Goal: Information Seeking & Learning: Learn about a topic

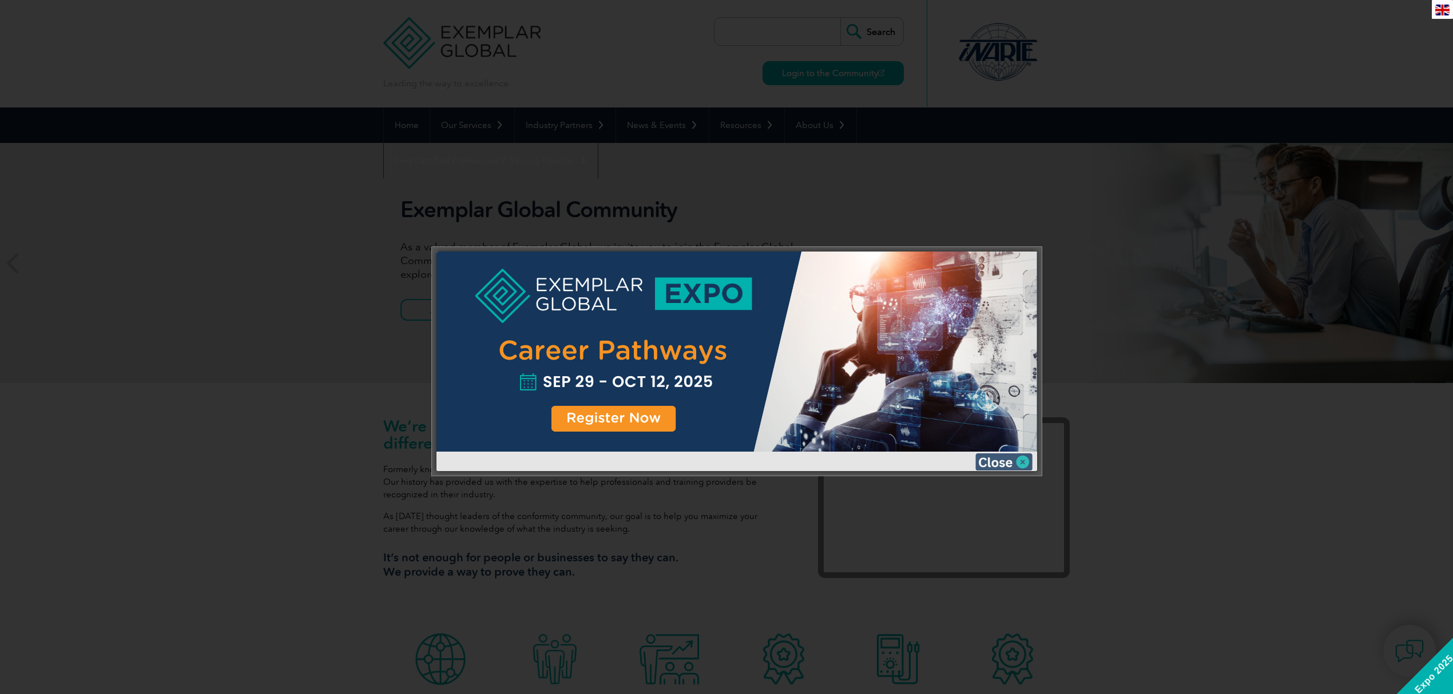
click at [1004, 461] on img at bounding box center [1003, 462] width 57 height 17
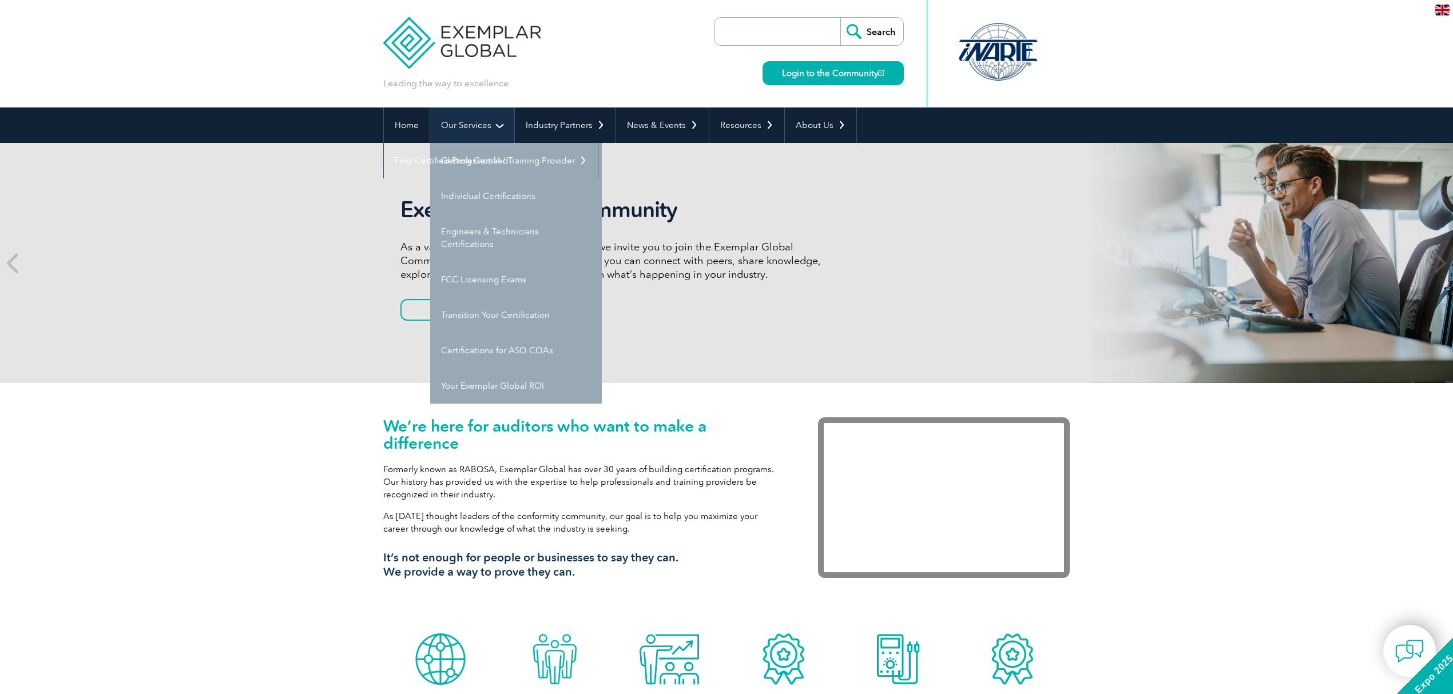
click at [467, 131] on link "Our Services" at bounding box center [472, 125] width 84 height 35
click at [474, 200] on link "Individual Certifications" at bounding box center [516, 195] width 172 height 35
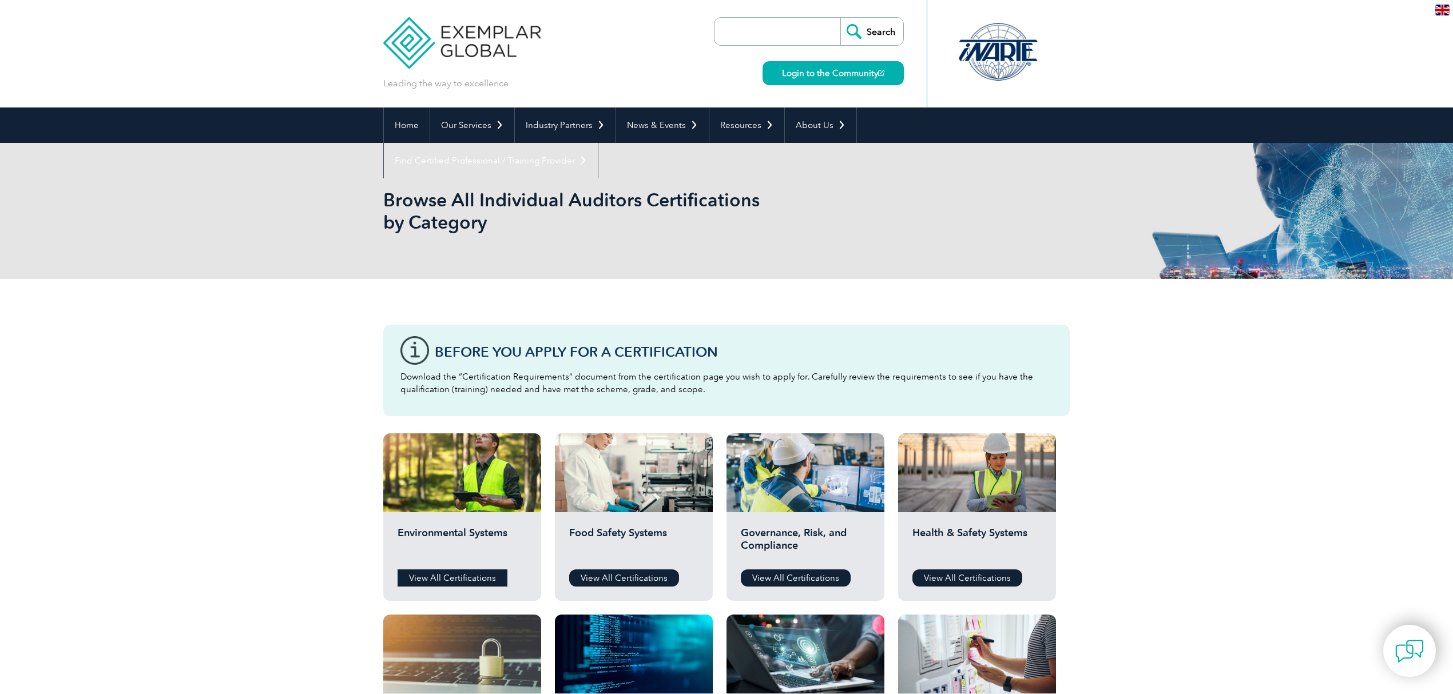
click at [436, 579] on link "View All Certifications" at bounding box center [452, 578] width 110 height 17
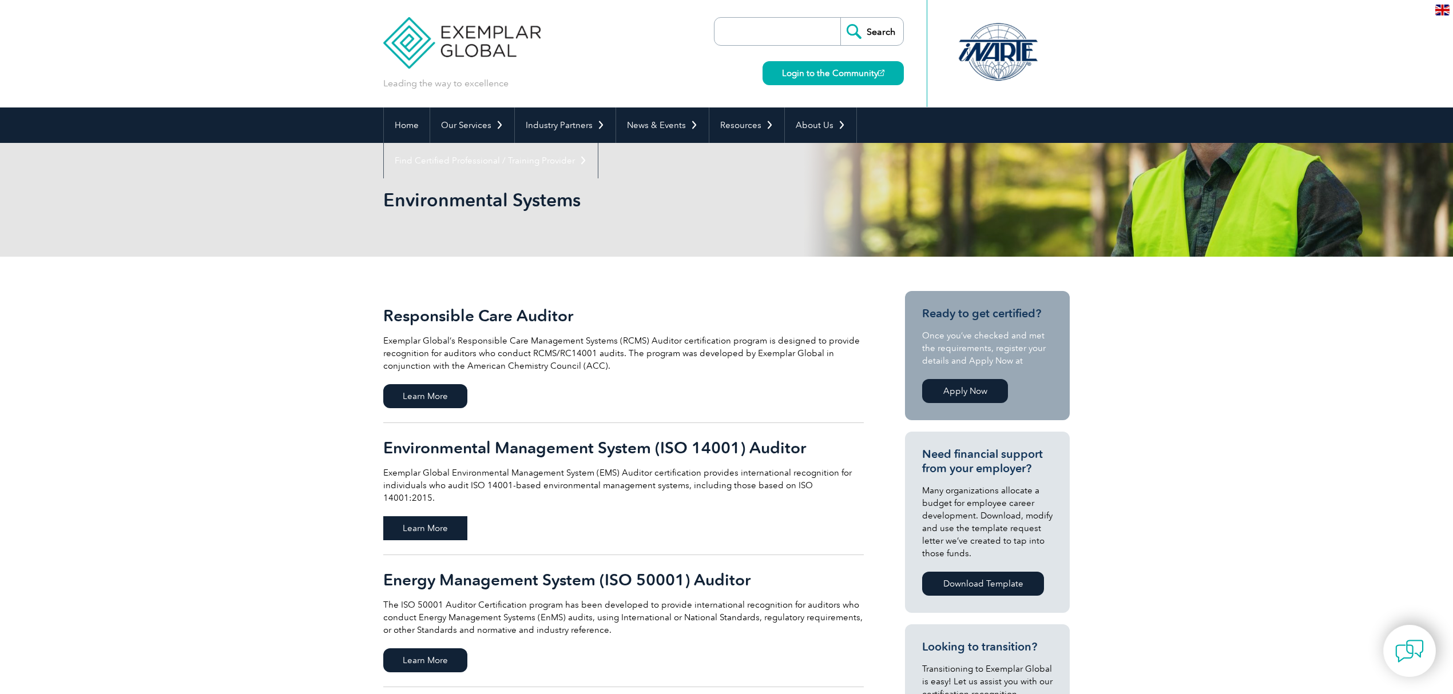
click at [433, 516] on span "Learn More" at bounding box center [425, 528] width 84 height 24
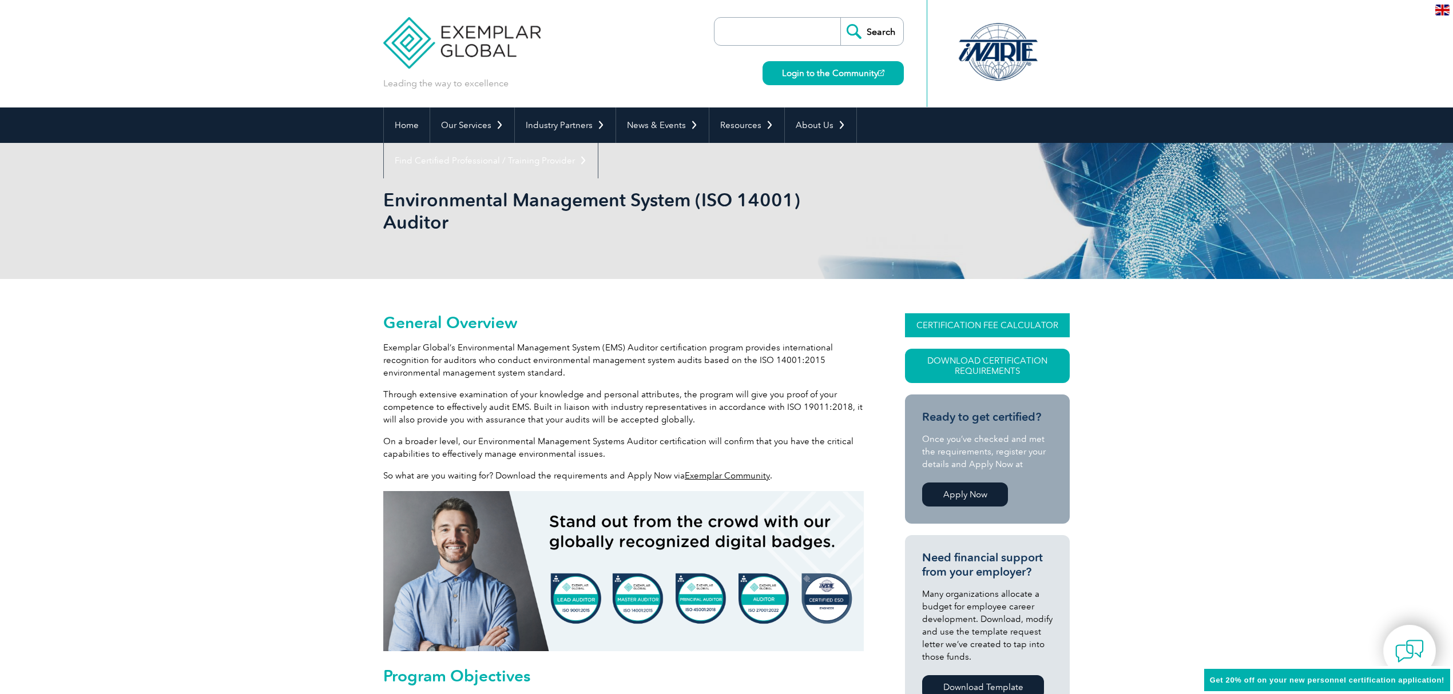
click at [949, 332] on link "CERTIFICATION FEE CALCULATOR" at bounding box center [987, 325] width 165 height 24
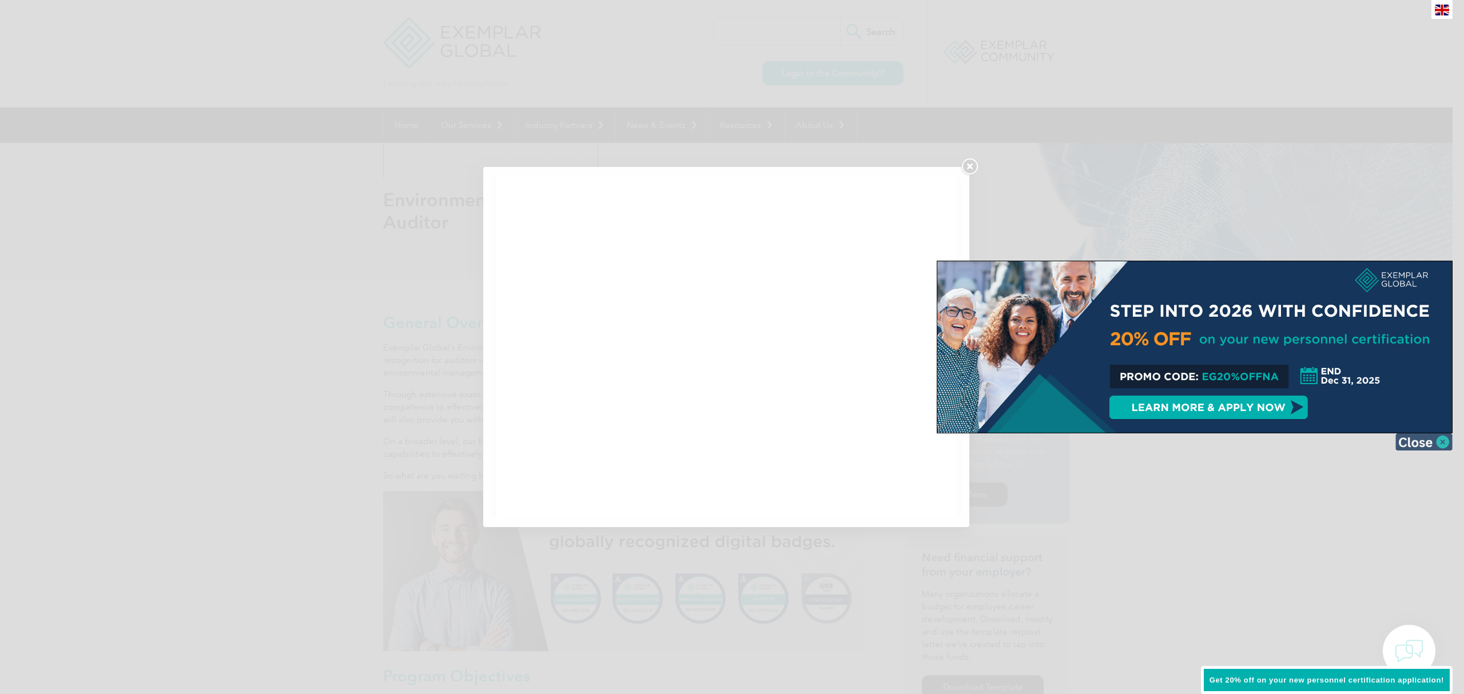
click at [1421, 438] on img at bounding box center [1423, 442] width 57 height 17
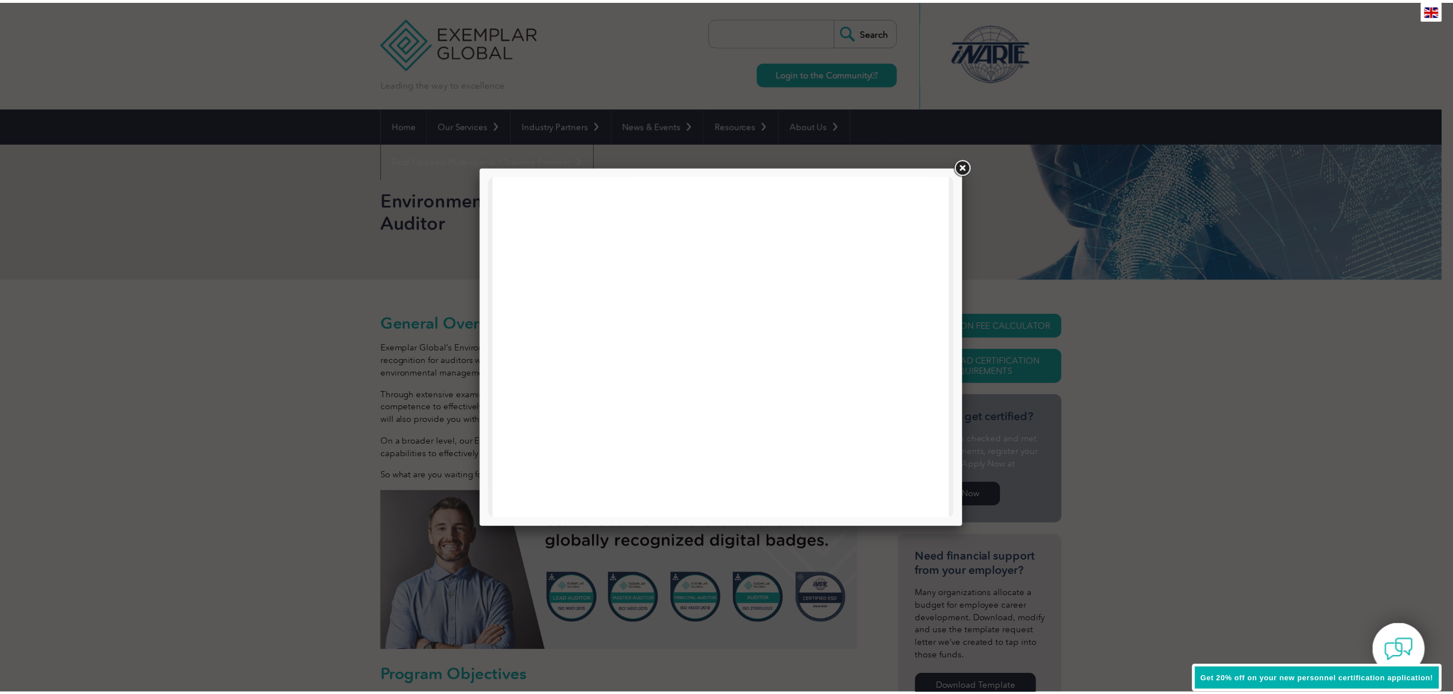
scroll to position [393, 0]
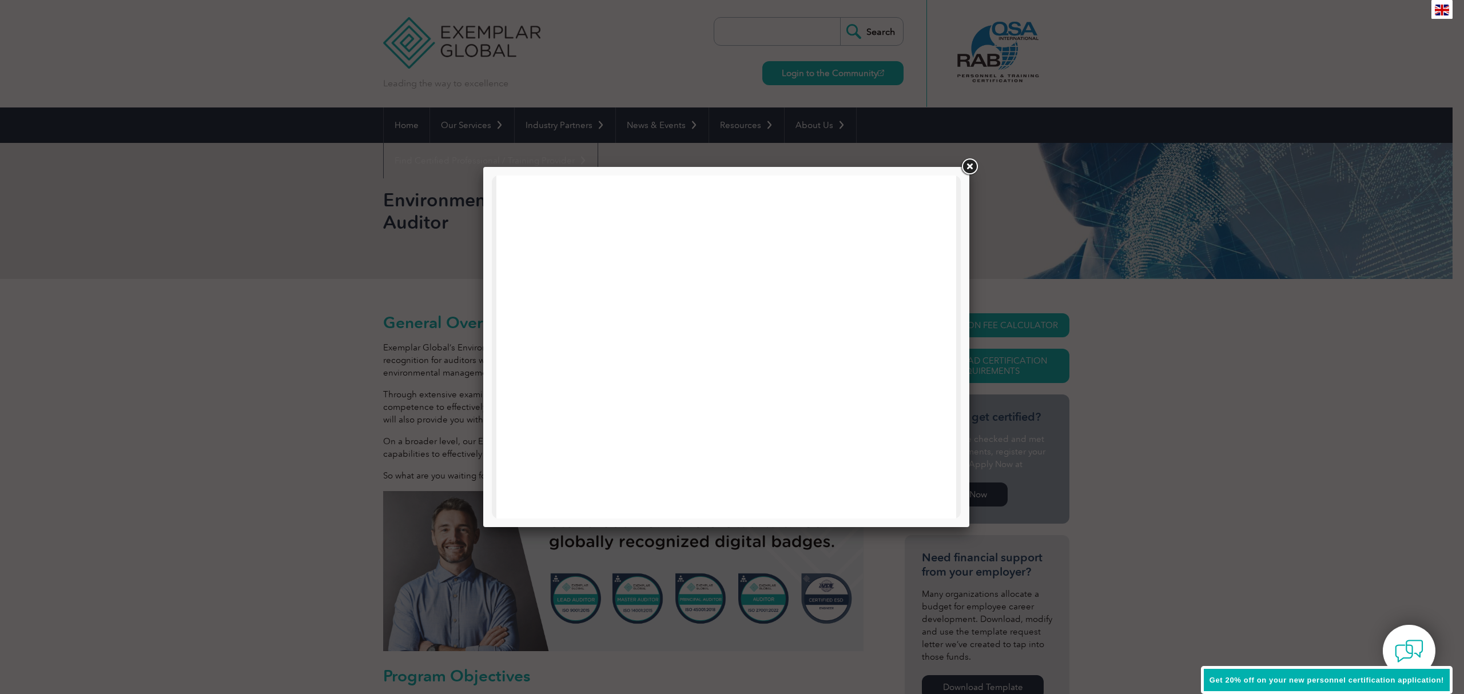
click at [968, 163] on link at bounding box center [969, 167] width 21 height 21
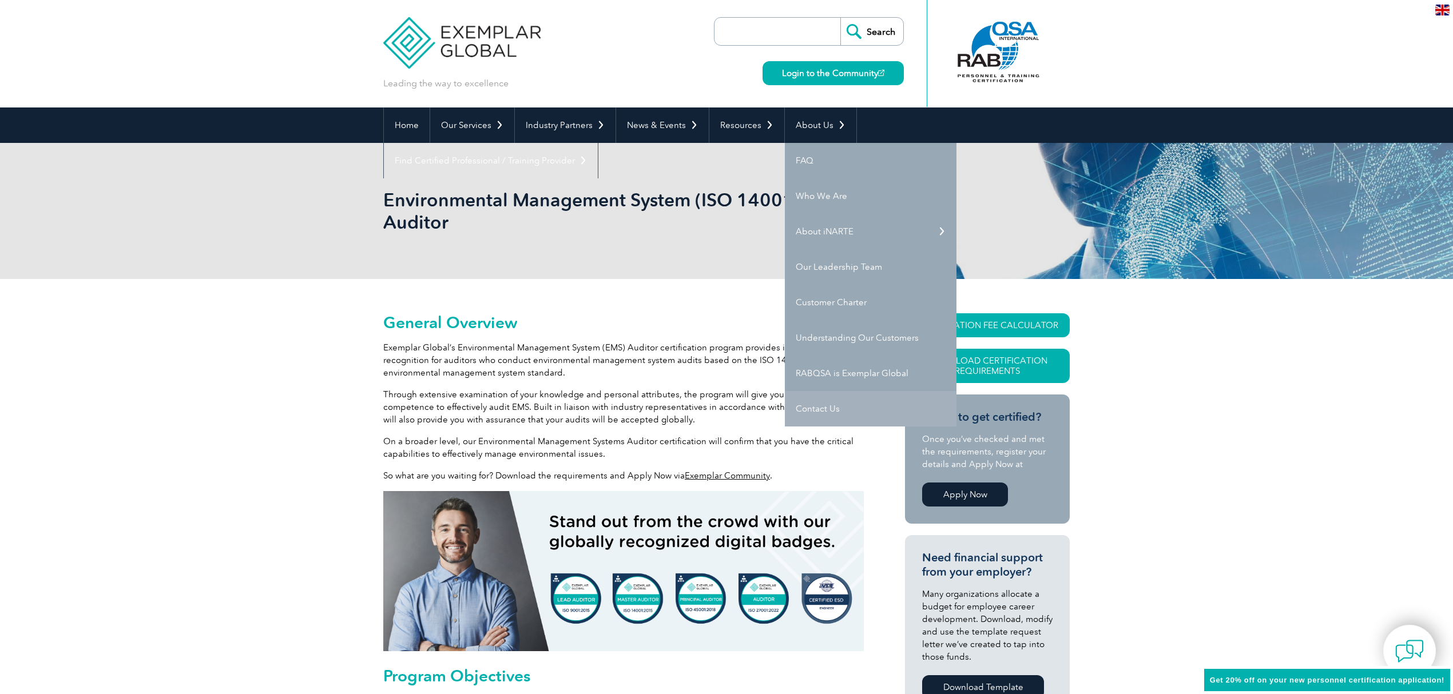
click at [827, 403] on link "Contact Us" at bounding box center [871, 408] width 172 height 35
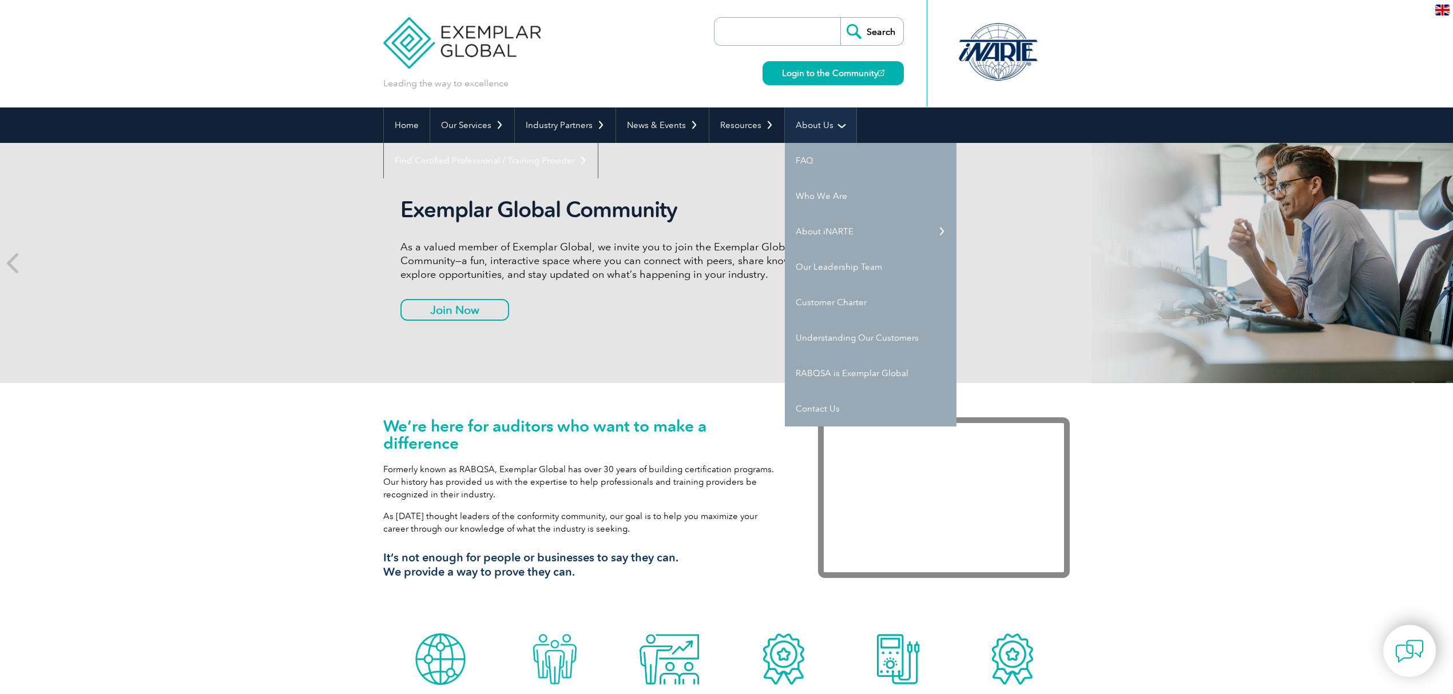
click at [817, 124] on link "About Us" at bounding box center [820, 125] width 71 height 35
click at [819, 161] on link "FAQ" at bounding box center [871, 160] width 172 height 35
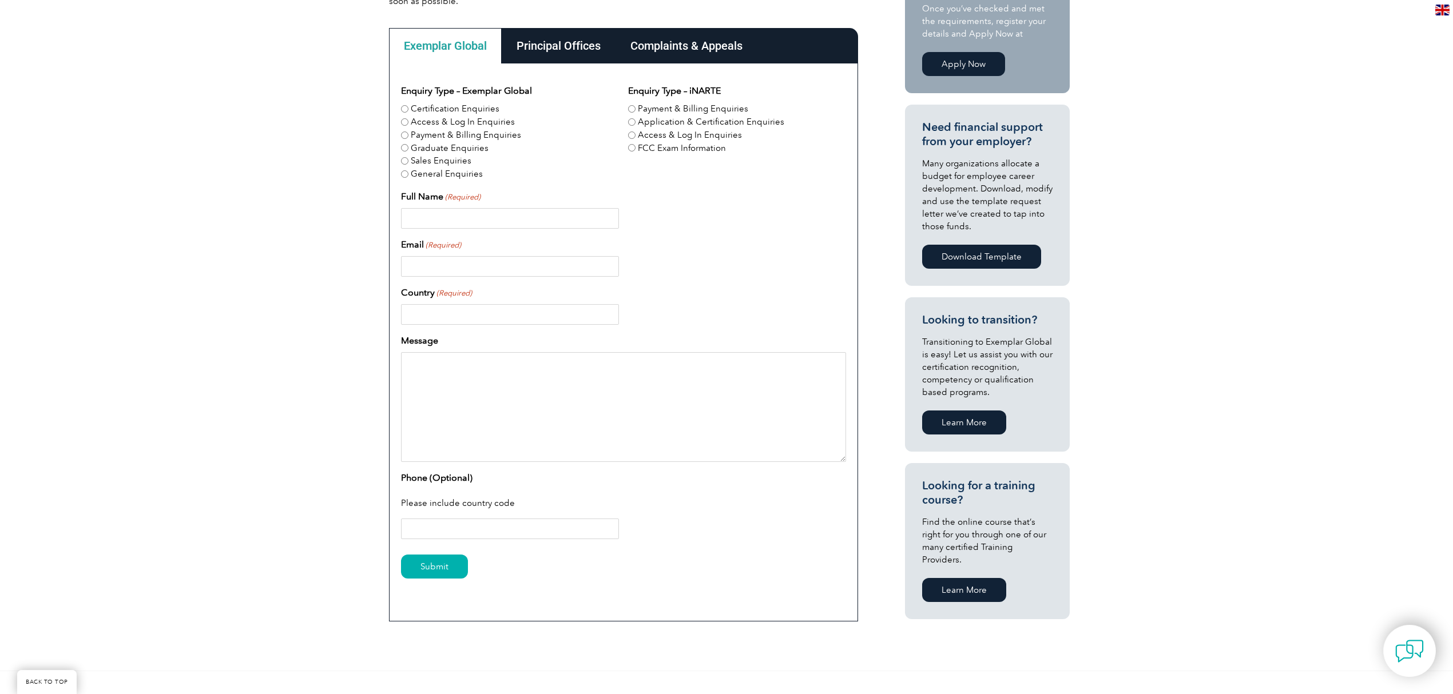
scroll to position [381, 0]
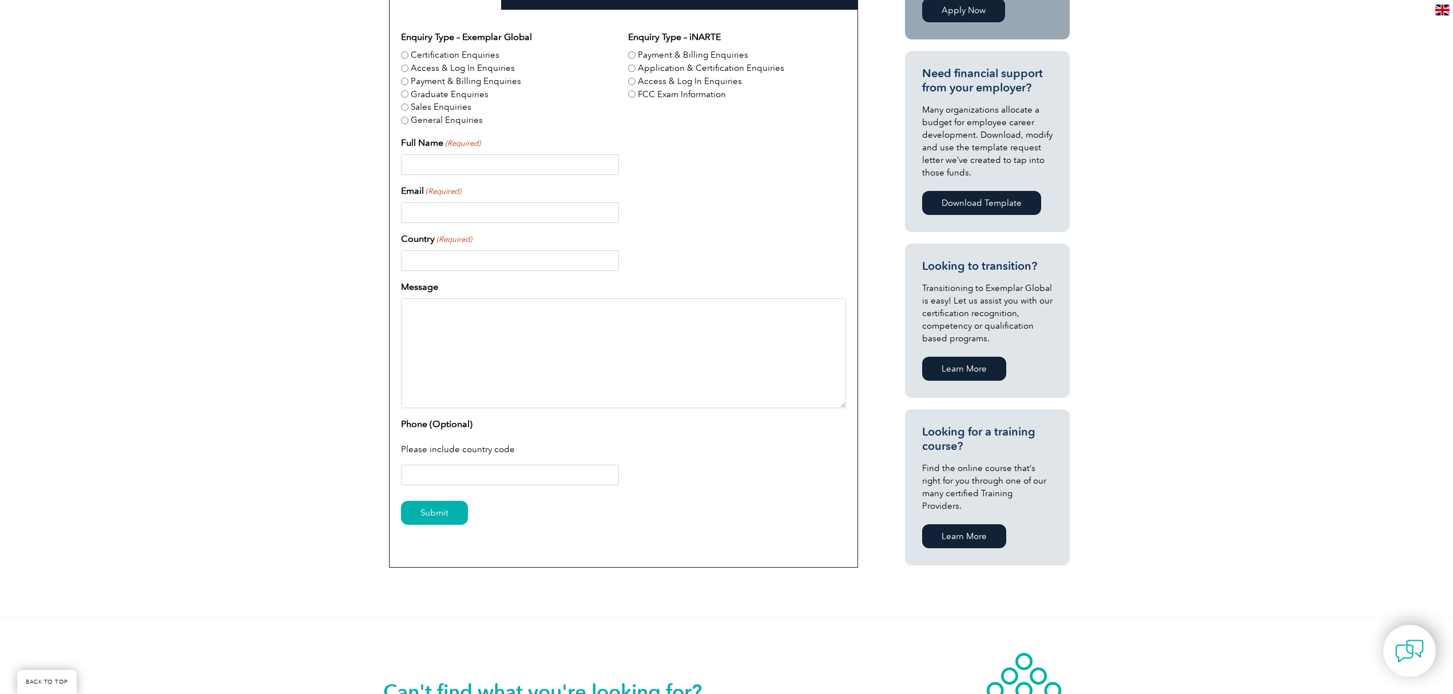
click at [369, 309] on div "Have a question or feedback for us? We’d love to hear from you! Please complete…" at bounding box center [726, 246] width 1453 height 741
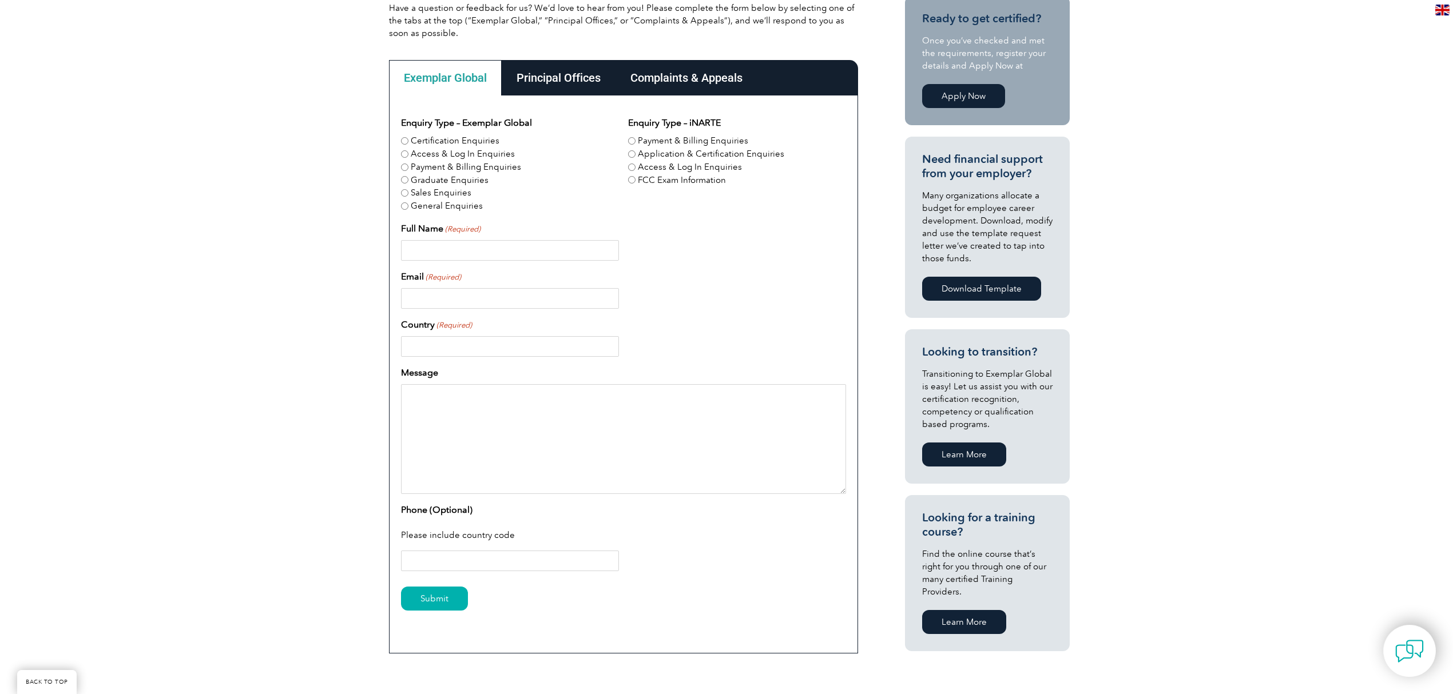
scroll to position [229, 0]
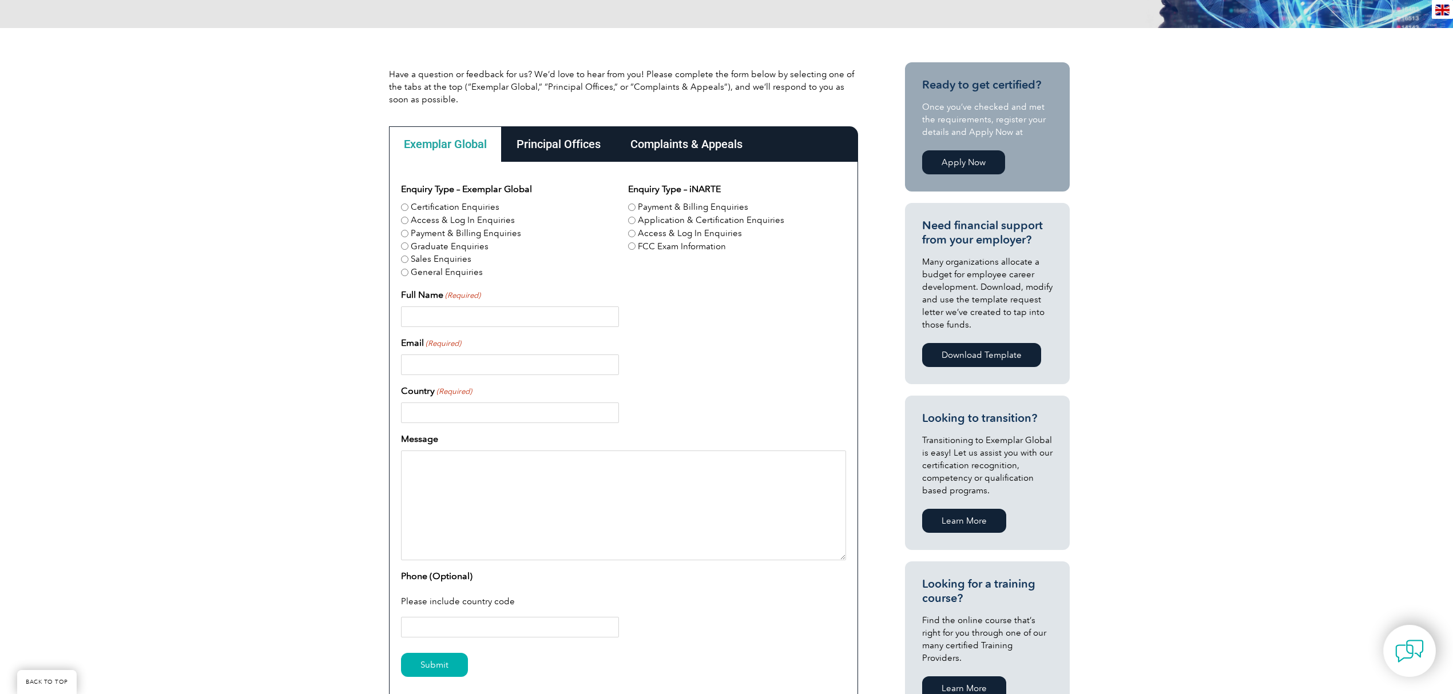
click at [707, 149] on div "Complaints & Appeals" at bounding box center [686, 143] width 142 height 35
